Goal: Find specific page/section: Find specific page/section

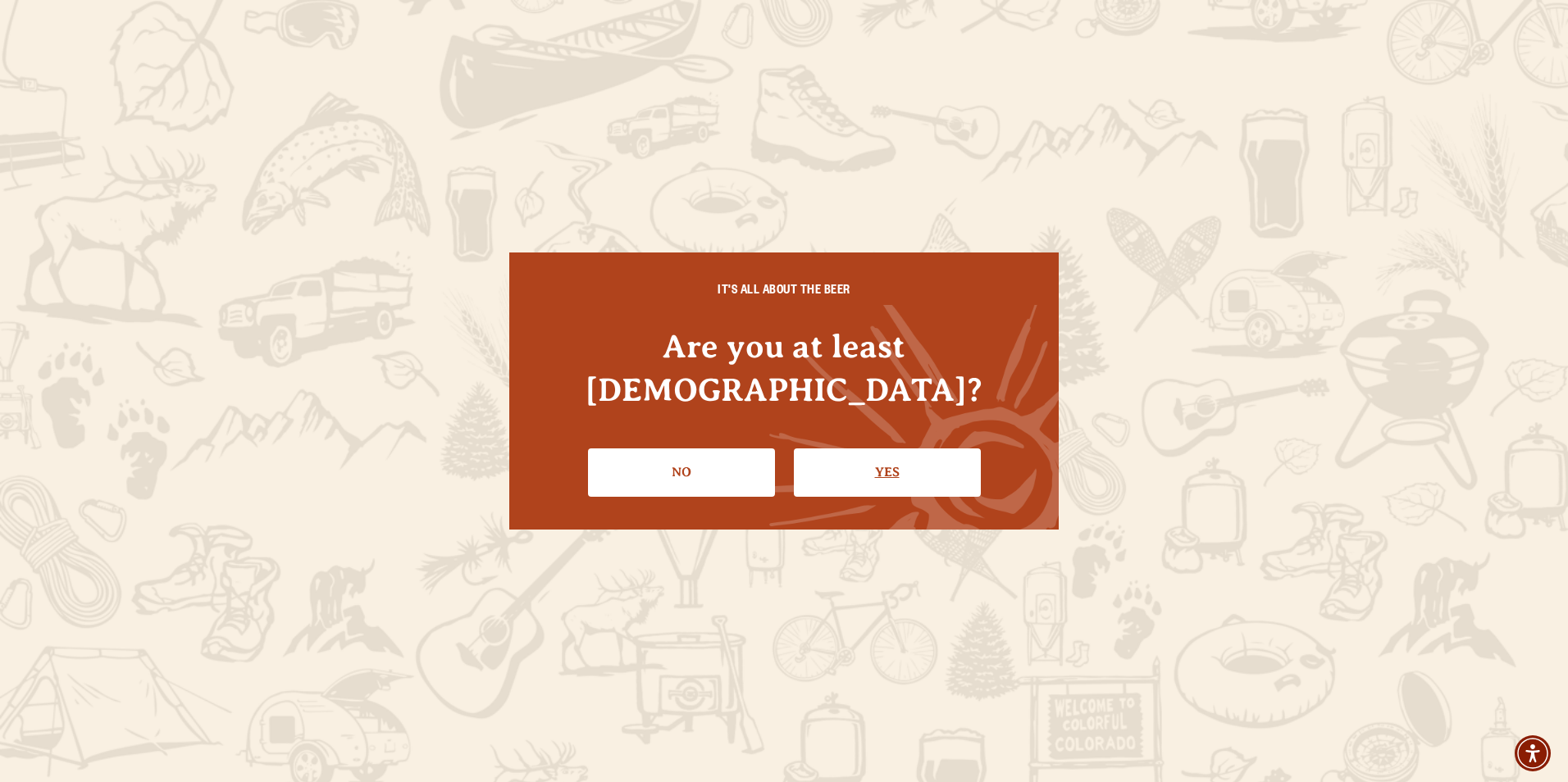
click at [819, 448] on link "Yes" at bounding box center [887, 472] width 187 height 48
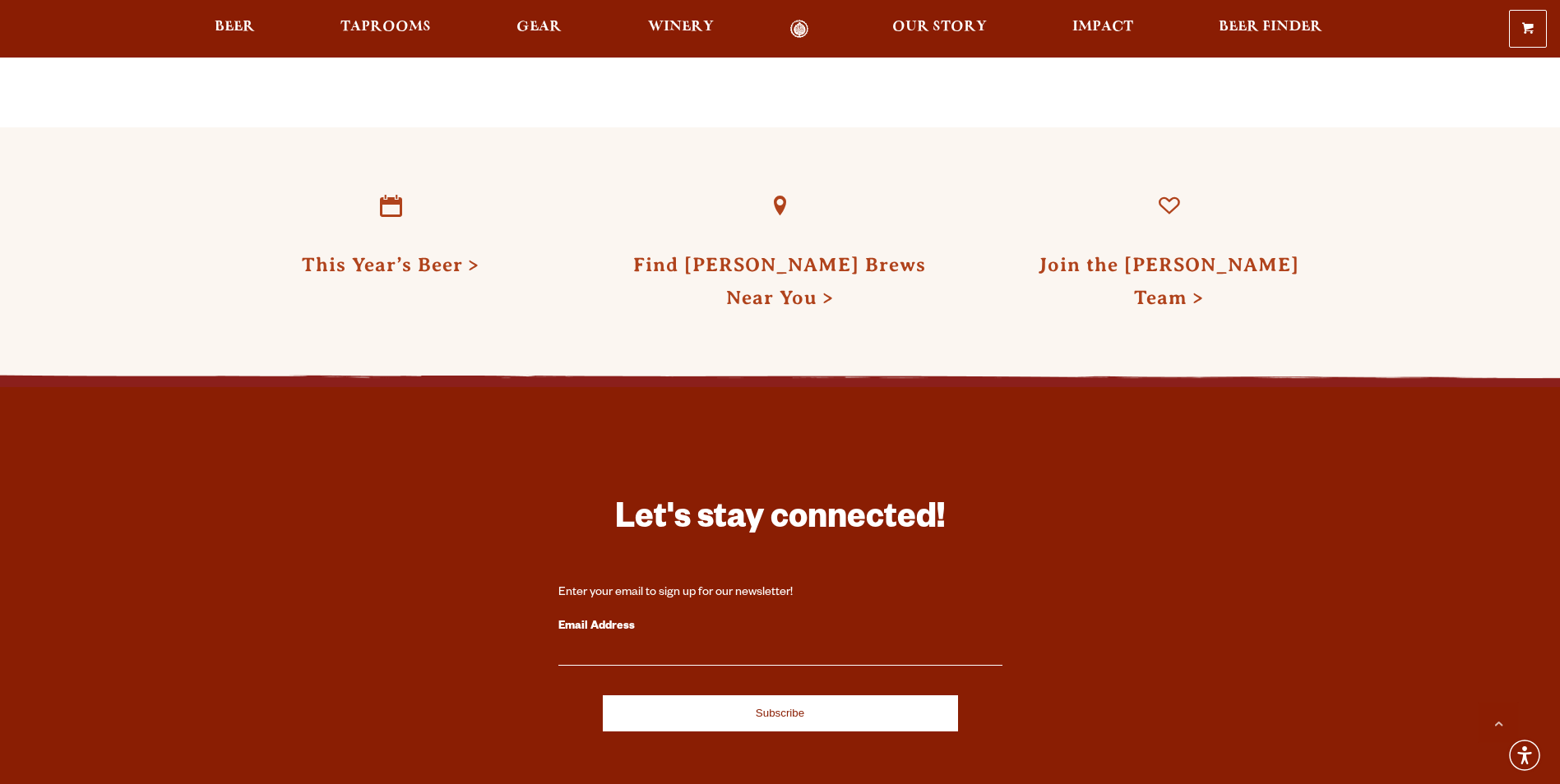
scroll to position [4110, 0]
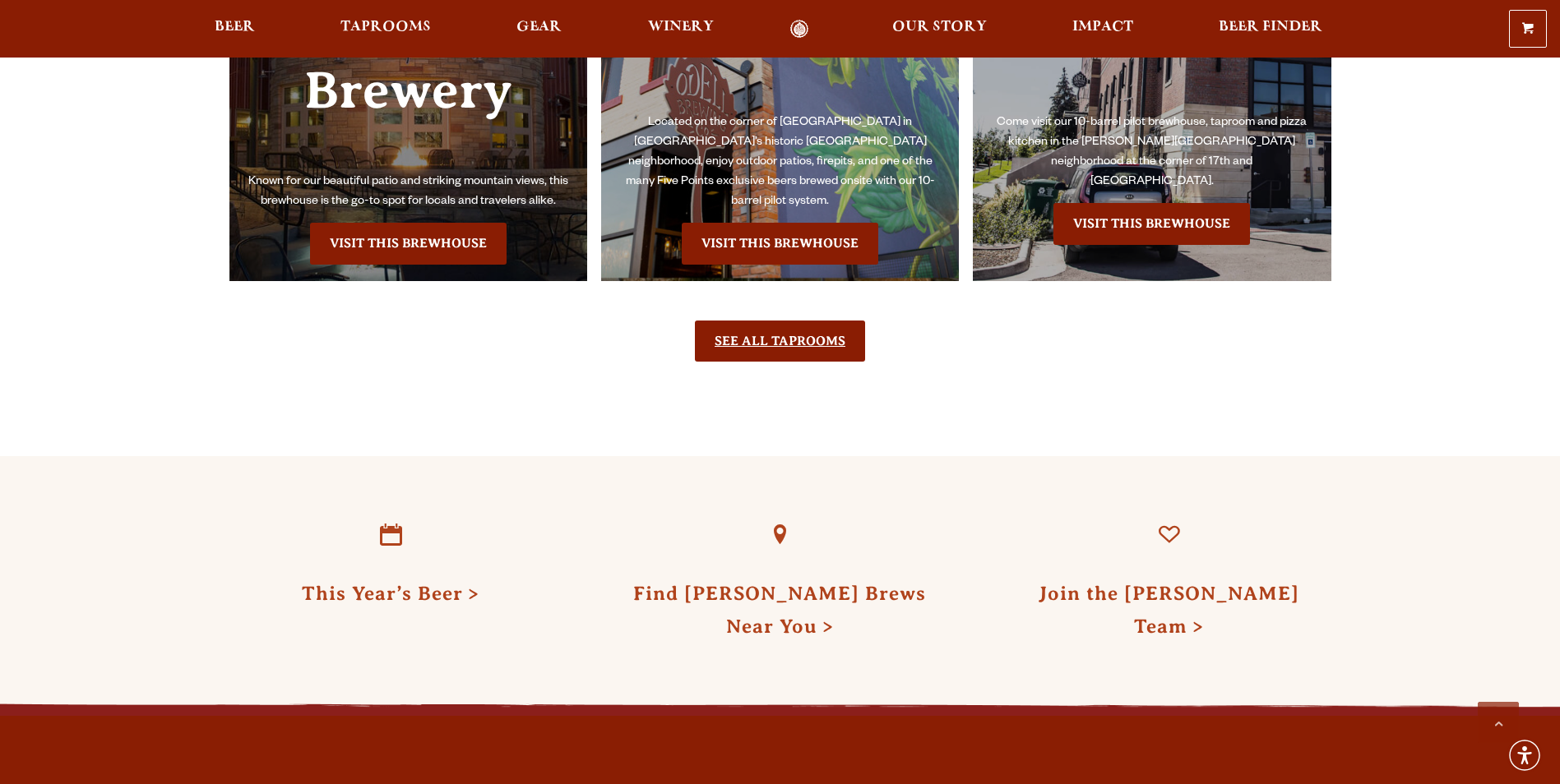
click at [809, 337] on link "See All Taprooms" at bounding box center [780, 341] width 171 height 41
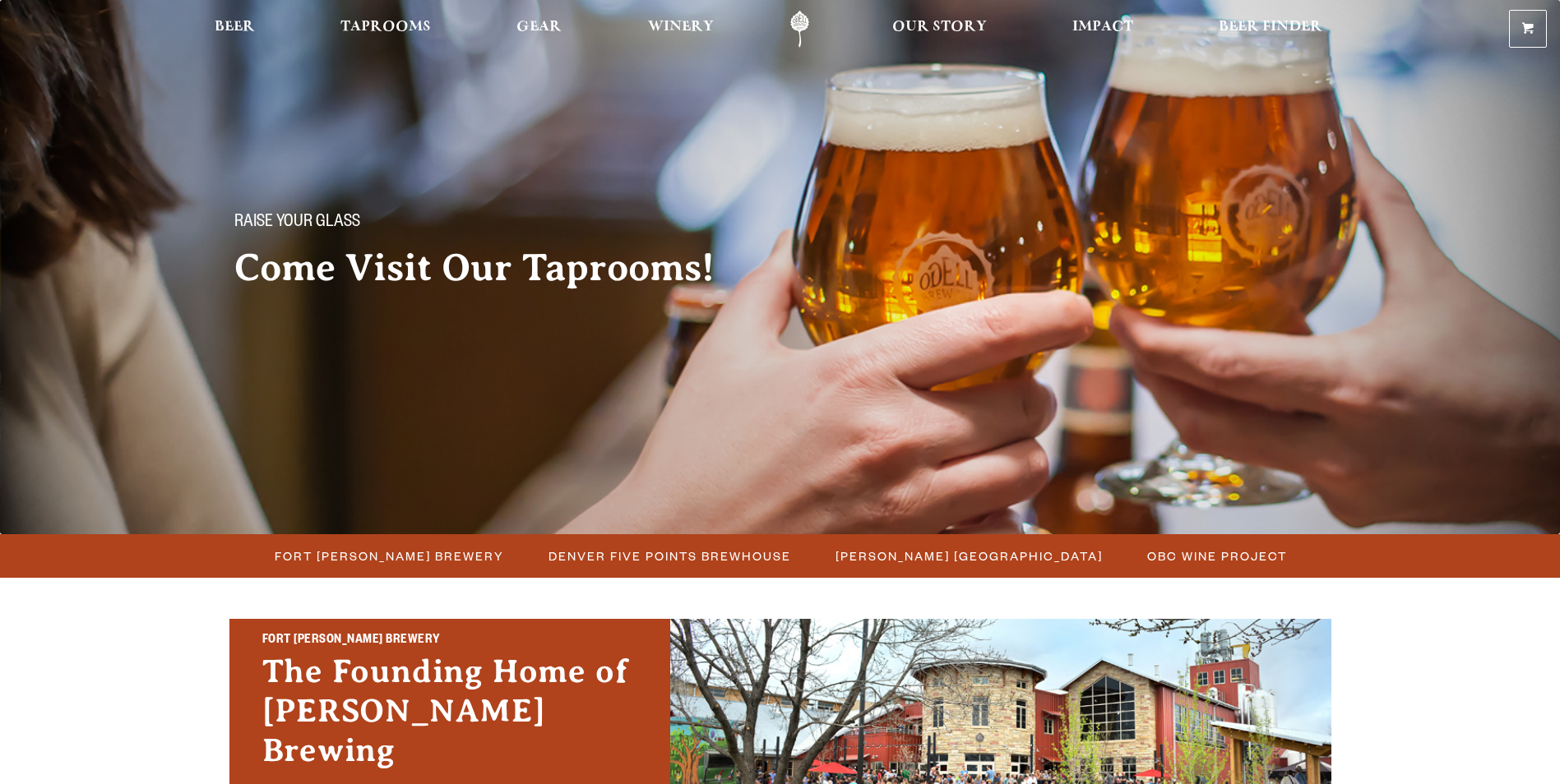
scroll to position [247, 0]
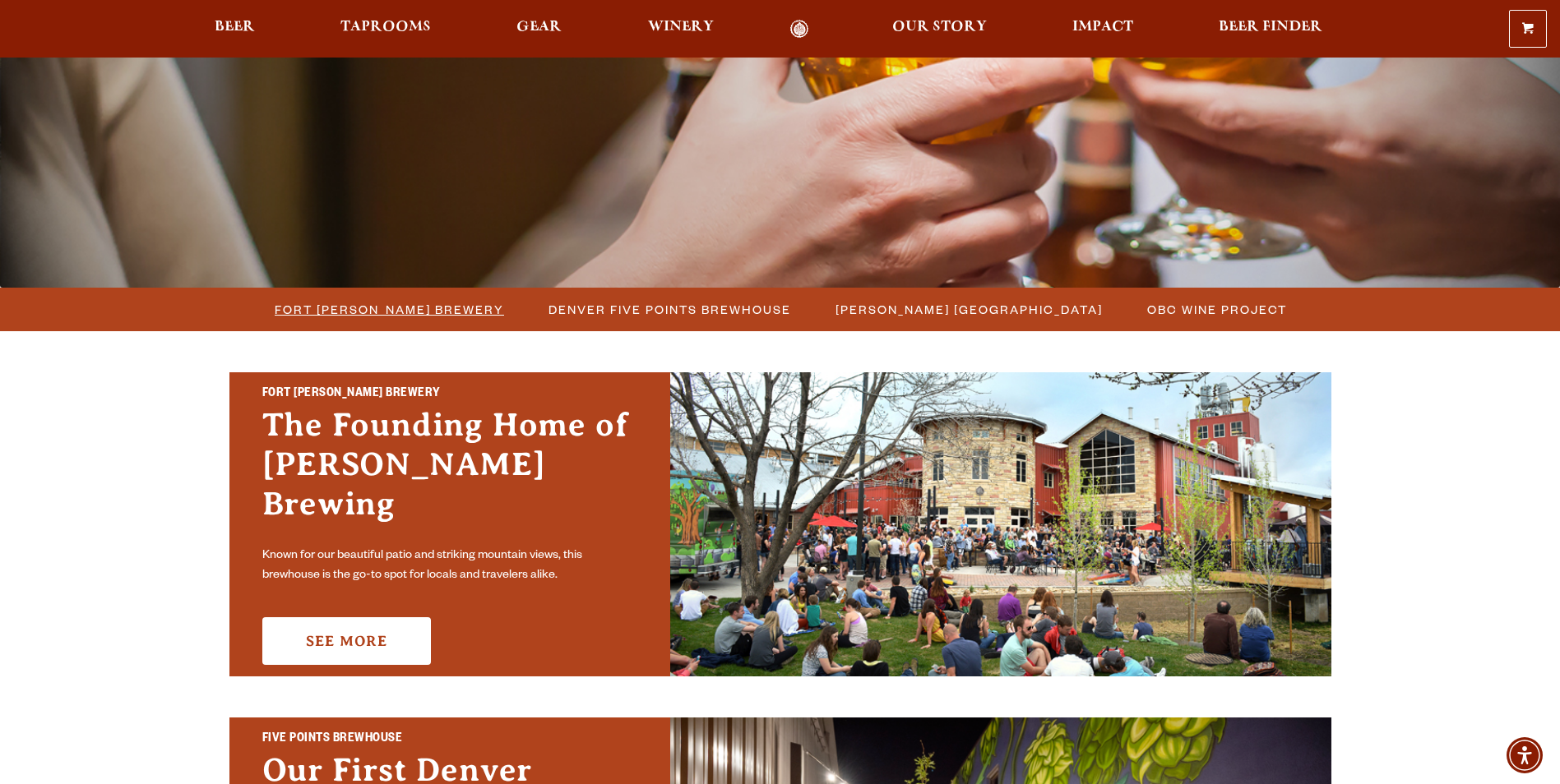
click at [448, 313] on span "Fort [PERSON_NAME] Brewery" at bounding box center [389, 309] width 229 height 24
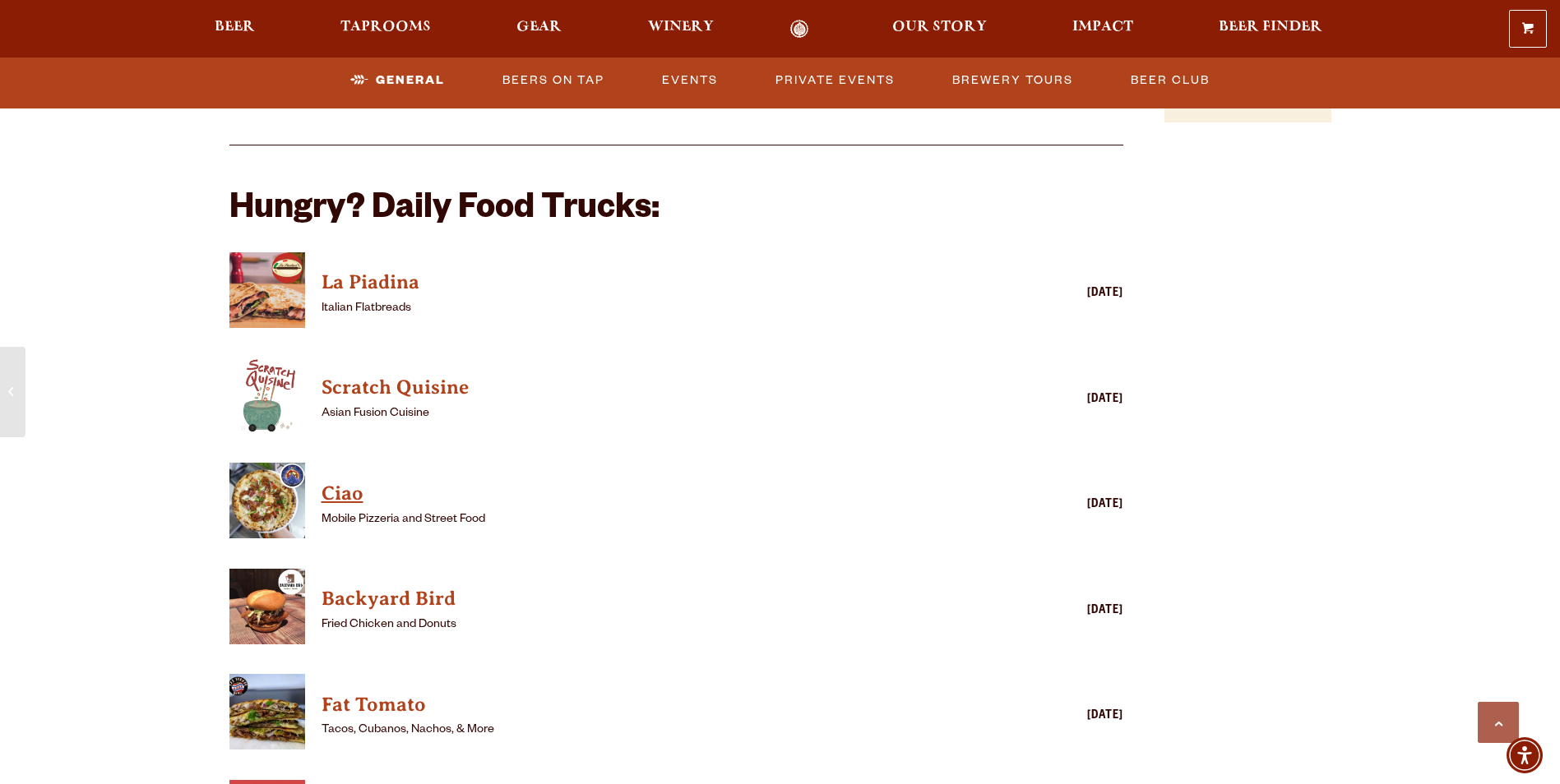
scroll to position [1890, 0]
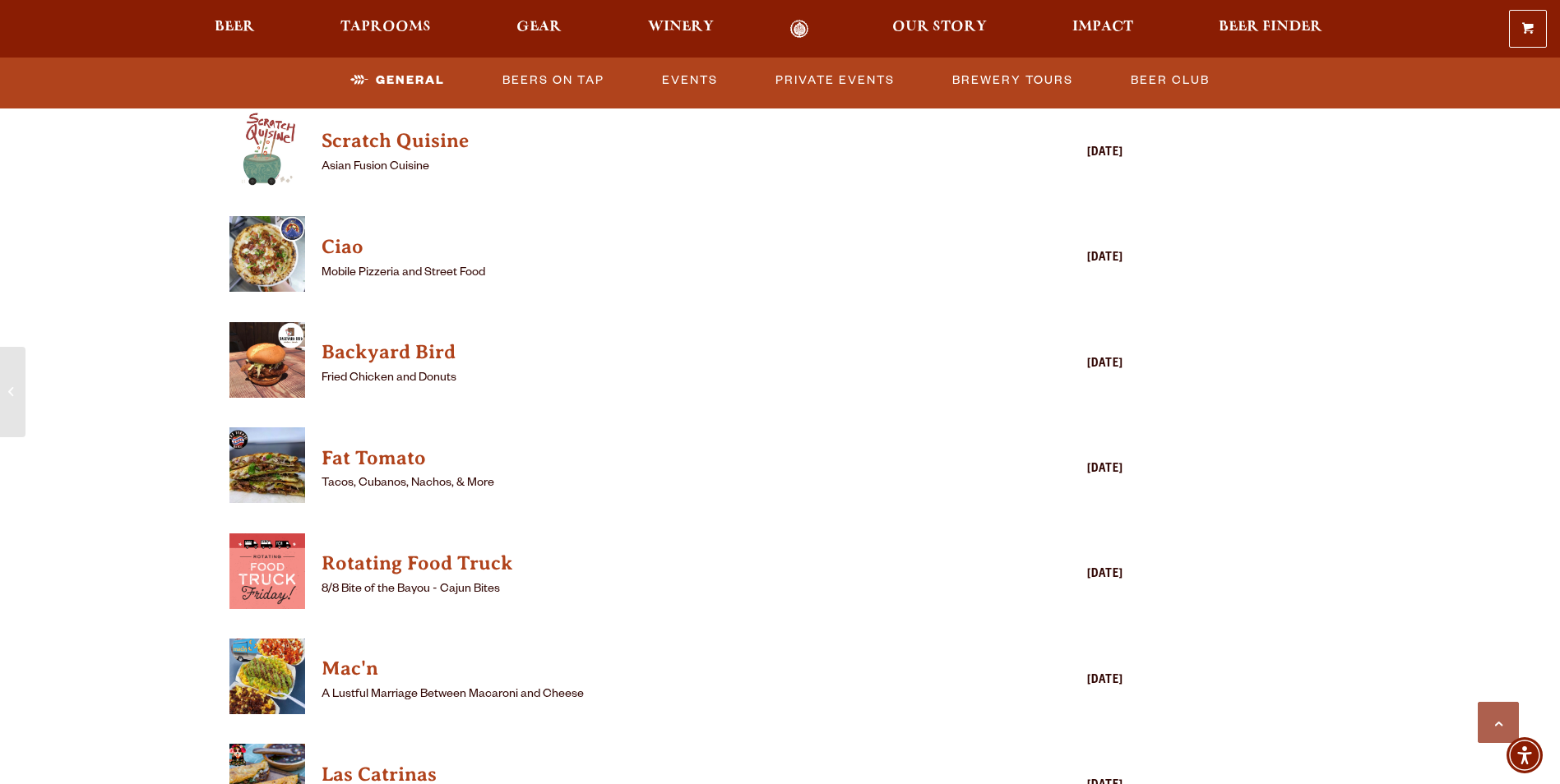
drag, startPoint x: 383, startPoint y: 473, endPoint x: 382, endPoint y: 461, distance: 12.0
drag, startPoint x: 382, startPoint y: 461, endPoint x: 99, endPoint y: 411, distance: 287.4
click at [99, 411] on div "The Founding Home of [PERSON_NAME] Brewing [GEOGRAPHIC_DATA][PERSON_NAME] Known…" at bounding box center [780, 455] width 1560 height 4691
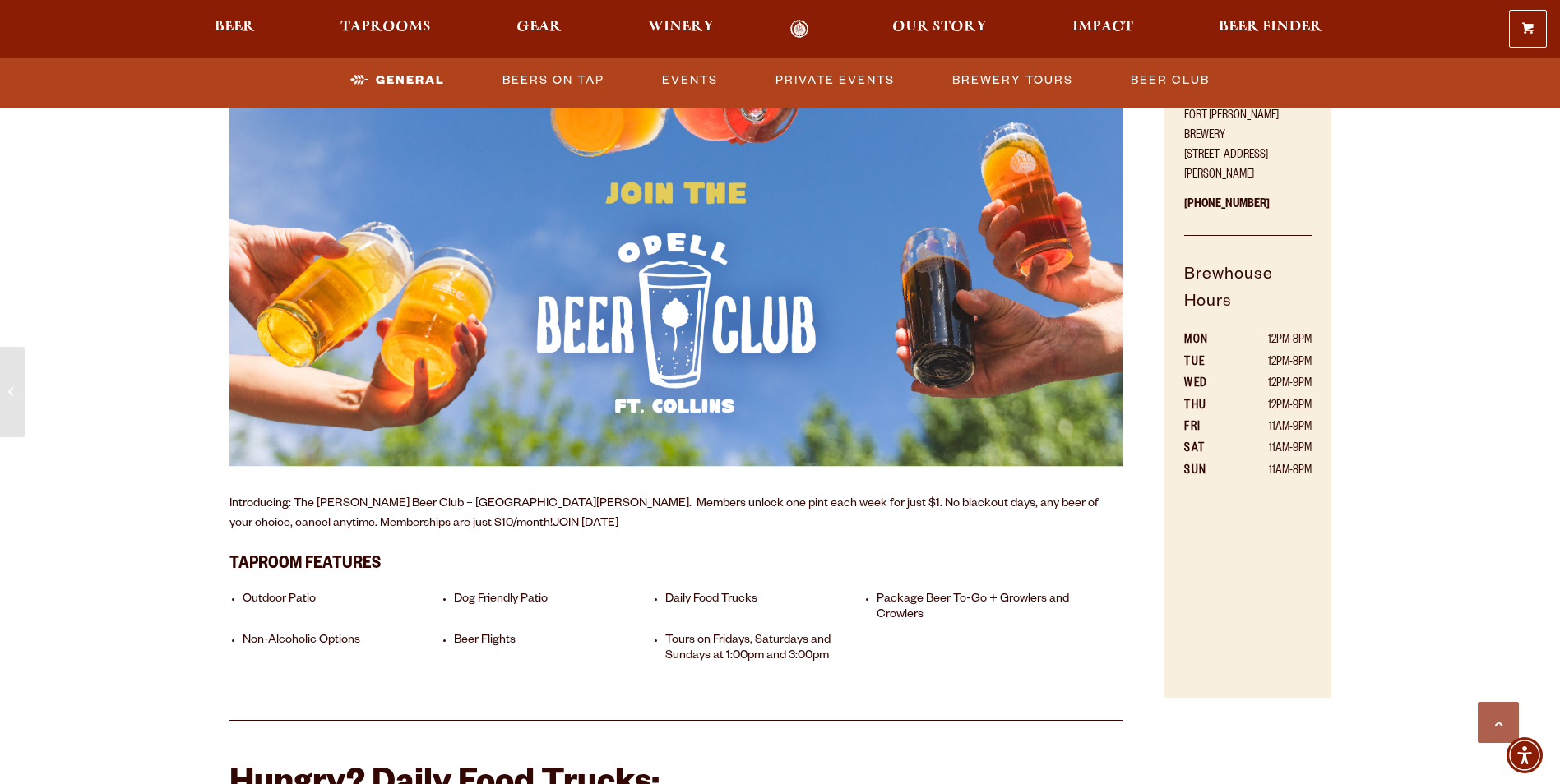
scroll to position [740, 0]
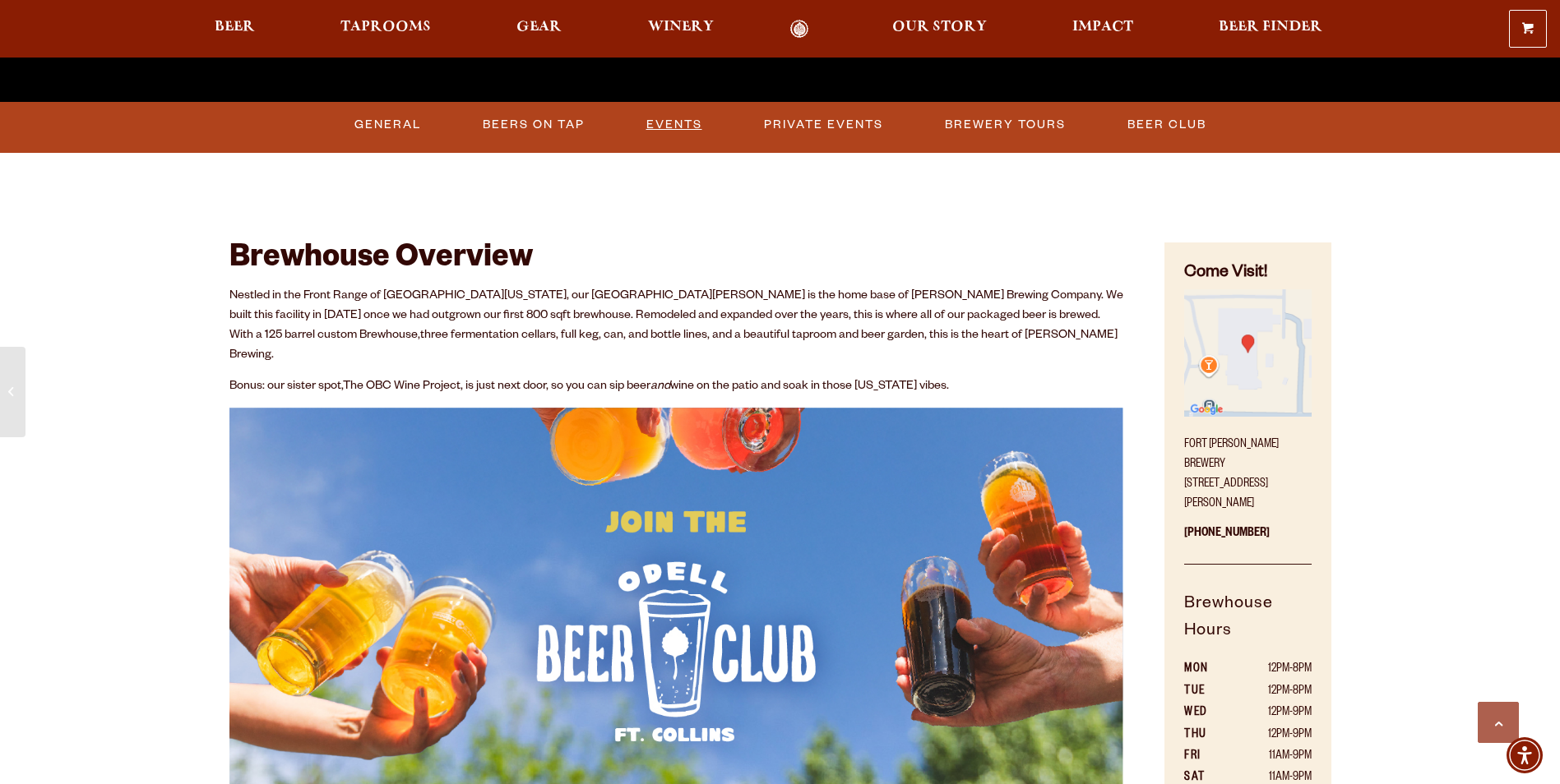
click at [670, 127] on link "Events" at bounding box center [674, 124] width 69 height 38
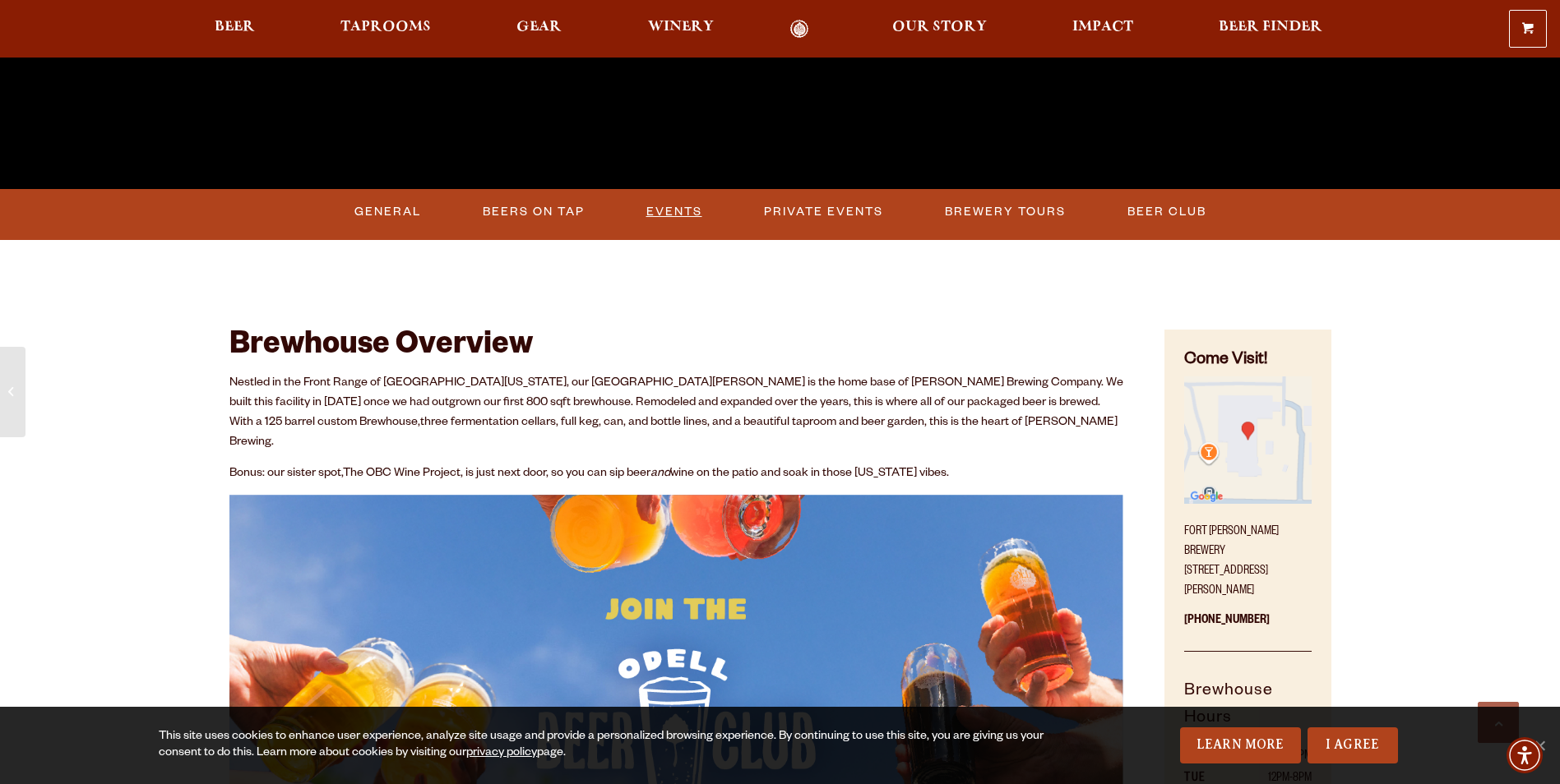
scroll to position [324, 0]
